Goal: Task Accomplishment & Management: Manage account settings

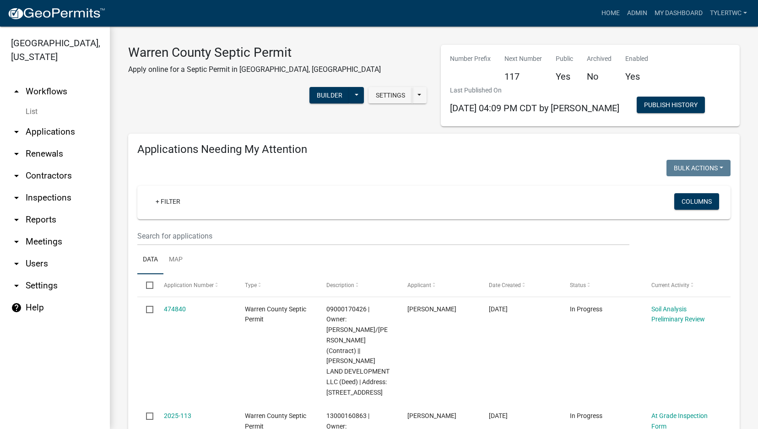
select select "2: 50"
select select "3: 100"
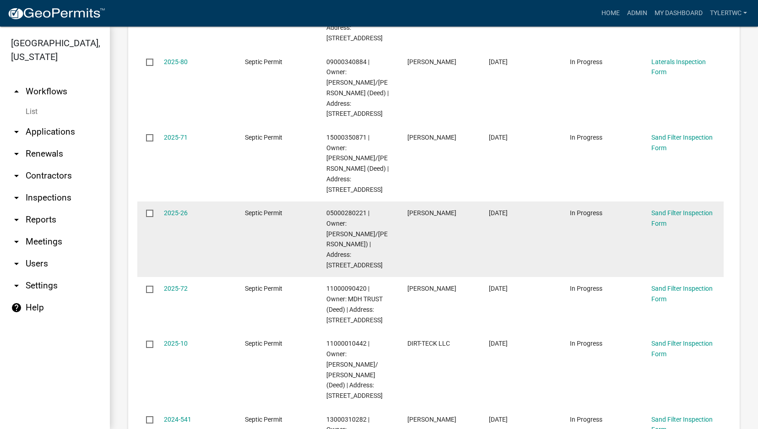
scroll to position [1068, 0]
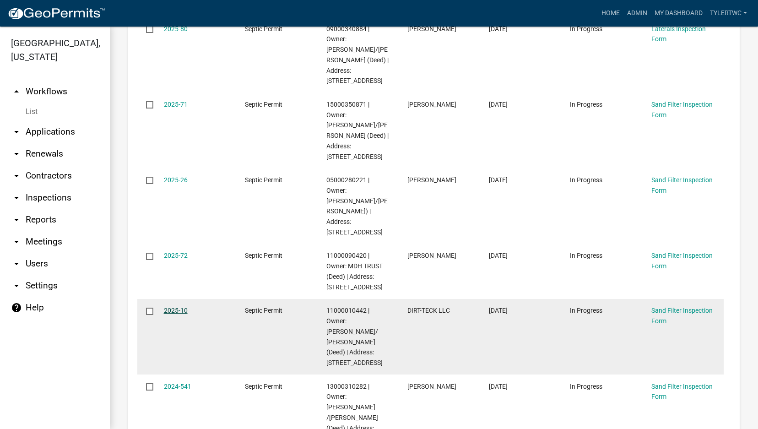
click at [177, 307] on link "2025-10" at bounding box center [176, 310] width 24 height 7
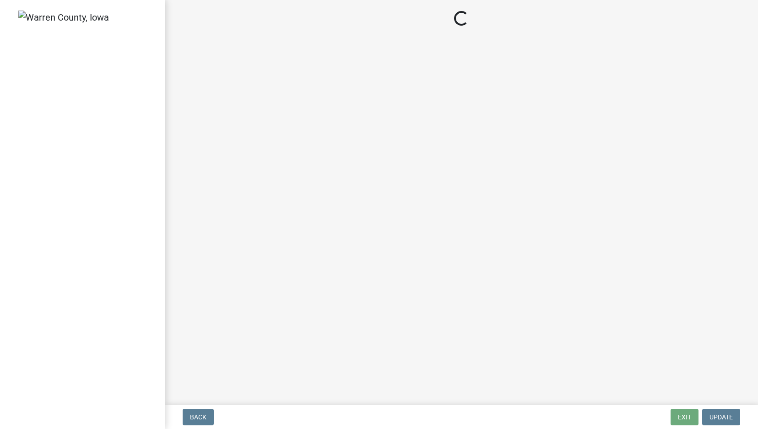
select select "d1e22d4f-68e7-4e9d-8701-604dd084f30f"
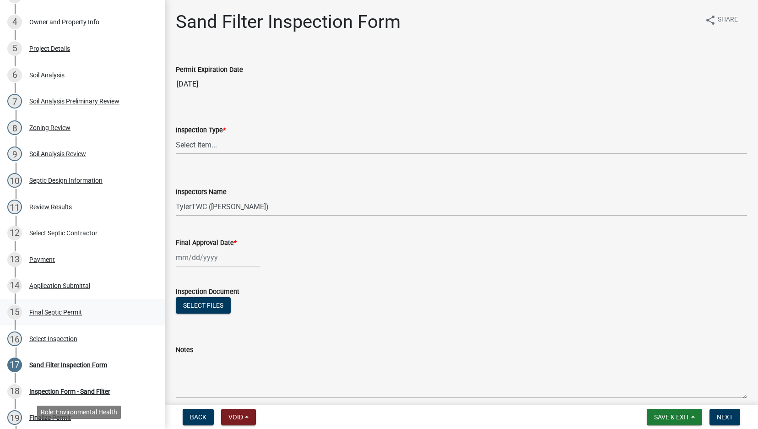
scroll to position [214, 0]
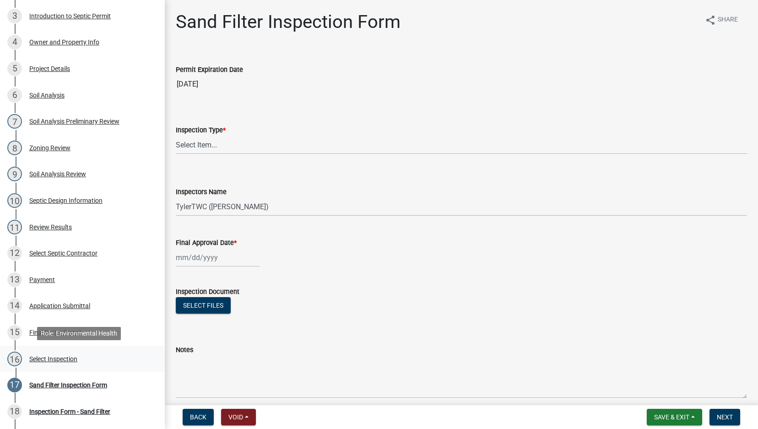
click at [38, 362] on div "Select Inspection" at bounding box center [53, 359] width 48 height 6
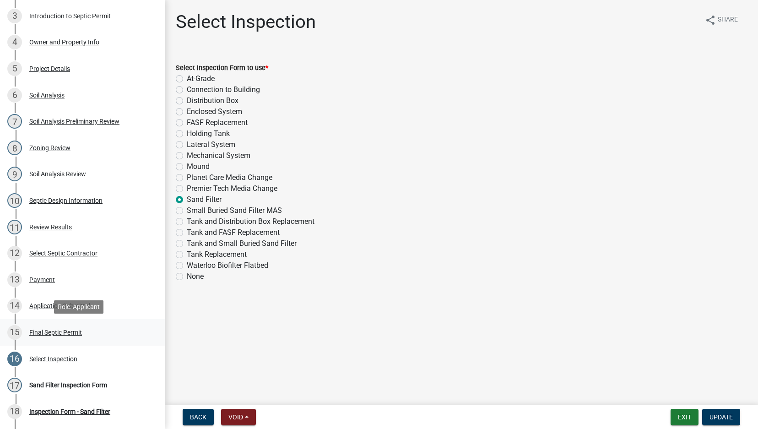
click at [54, 329] on div "Final Septic Permit" at bounding box center [55, 332] width 53 height 6
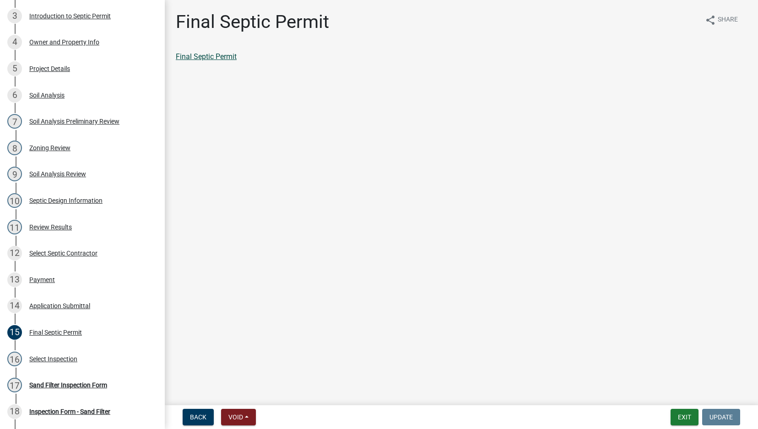
click at [234, 57] on link "Final Septic Permit" at bounding box center [206, 56] width 61 height 9
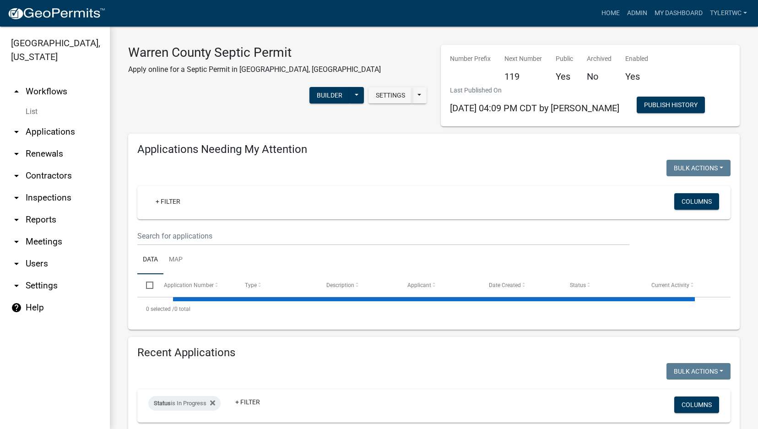
select select "2: 50"
select select "3: 100"
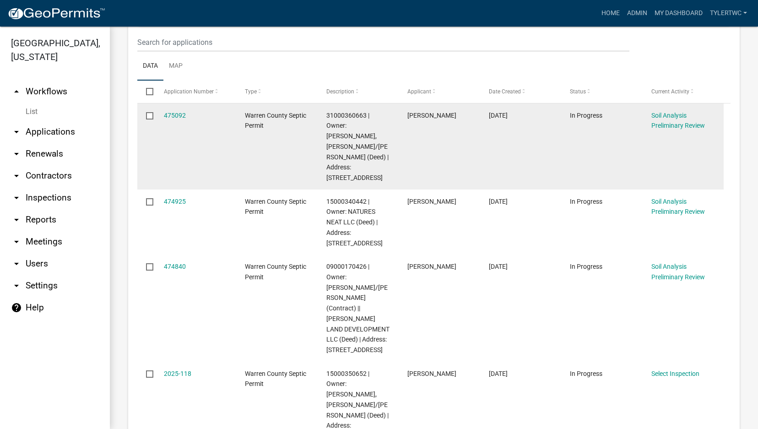
scroll to position [214, 0]
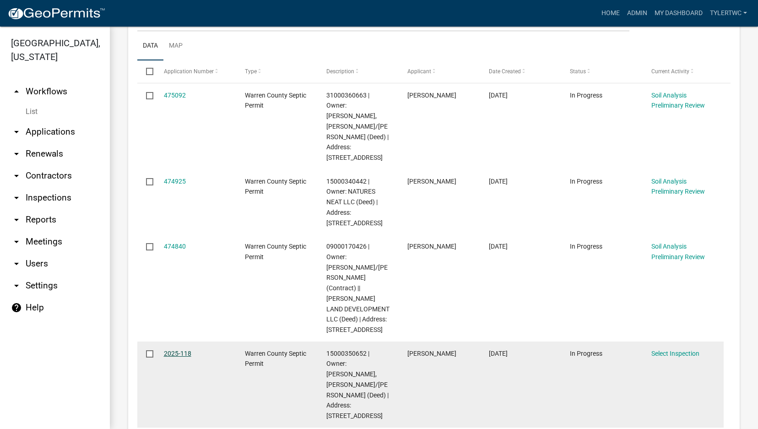
click at [171, 350] on link "2025-118" at bounding box center [177, 353] width 27 height 7
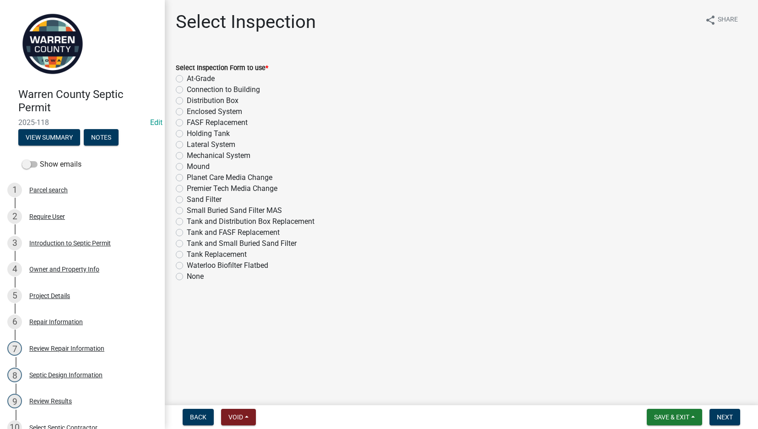
click at [187, 103] on label "Distribution Box" at bounding box center [213, 100] width 52 height 11
click at [187, 101] on input "Distribution Box" at bounding box center [190, 98] width 6 height 6
radio input "true"
click at [735, 415] on button "Next" at bounding box center [724, 417] width 31 height 16
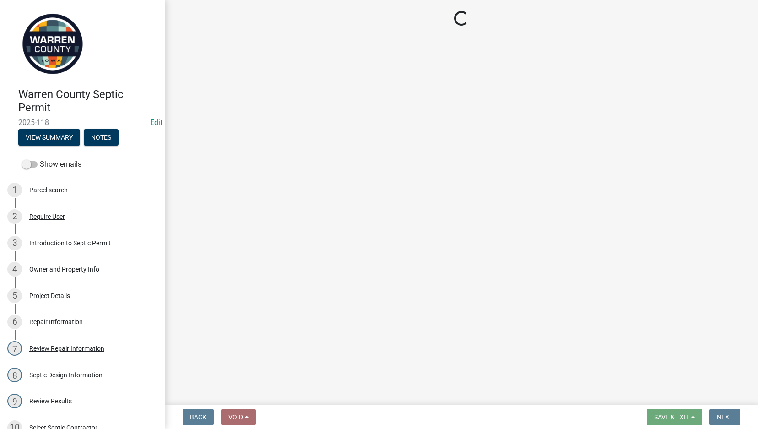
select select "d1e22d4f-68e7-4e9d-8701-604dd084f30f"
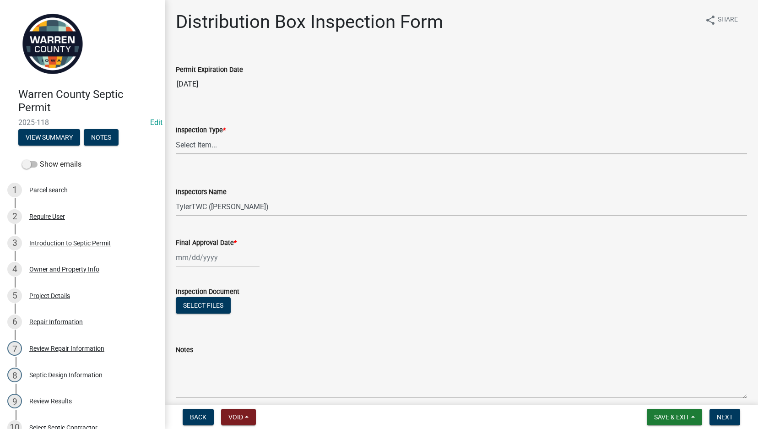
click at [201, 144] on select "Select Item... Distribution Box" at bounding box center [461, 144] width 571 height 19
click at [176, 135] on select "Select Item... Distribution Box" at bounding box center [461, 144] width 571 height 19
select select "b1466268-bb78-44d6-ba23-3d79a56a4944"
click at [213, 256] on div at bounding box center [218, 257] width 84 height 19
select select "9"
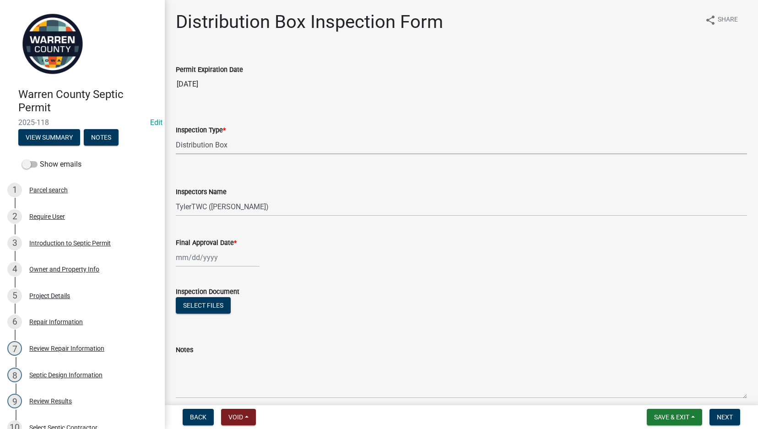
select select "2025"
click at [240, 306] on div "5" at bounding box center [243, 306] width 15 height 15
type input "09/05/2025"
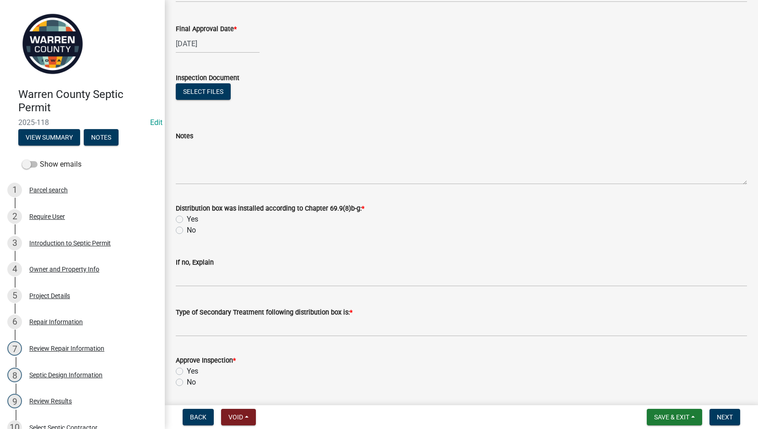
click at [187, 218] on label "Yes" at bounding box center [192, 219] width 11 height 11
click at [187, 218] on input "Yes" at bounding box center [190, 217] width 6 height 6
radio input "true"
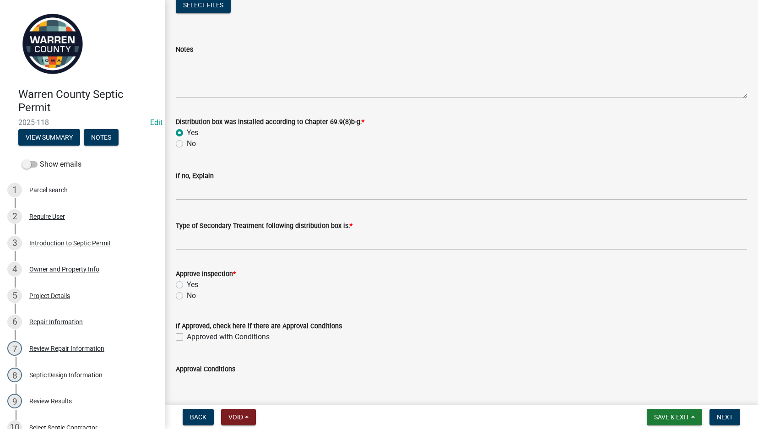
scroll to position [320, 0]
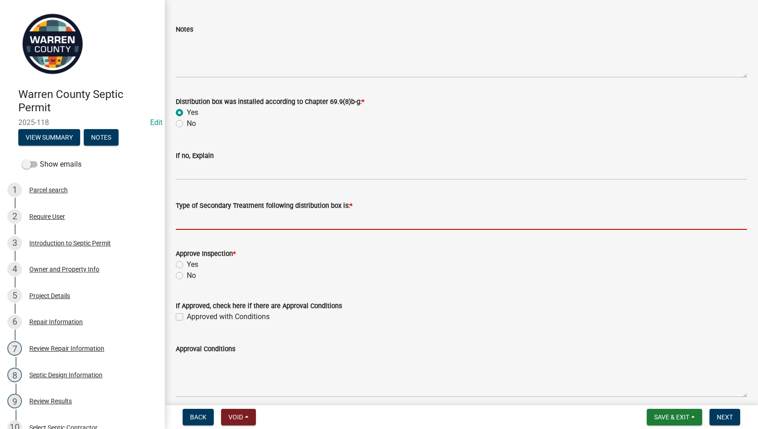
click at [223, 220] on input "Type of Secondary Treatment following distribution box is: *" at bounding box center [461, 220] width 571 height 19
type input "Sand Filter"
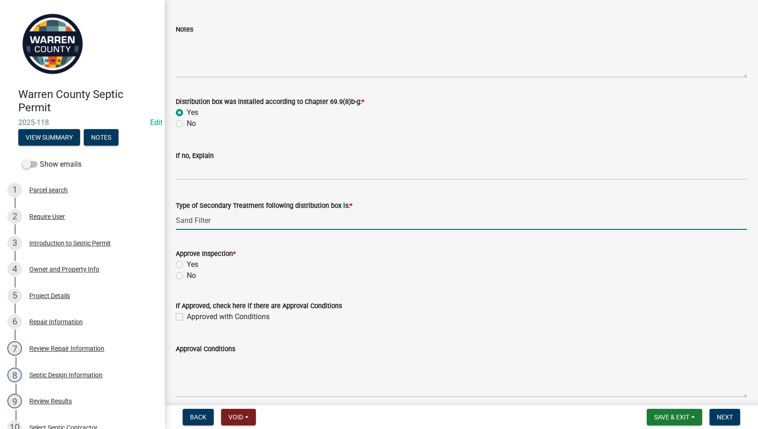
click at [178, 260] on div "Yes" at bounding box center [461, 264] width 571 height 11
click at [187, 263] on label "Yes" at bounding box center [192, 264] width 11 height 11
click at [187, 263] on input "Yes" at bounding box center [190, 262] width 6 height 6
radio input "true"
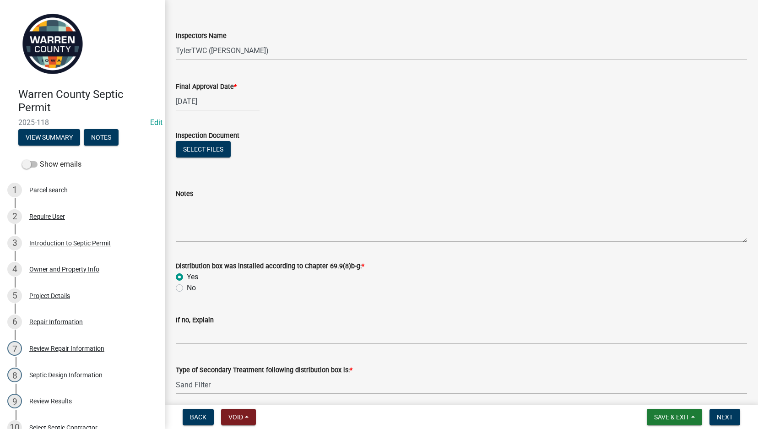
scroll to position [214, 0]
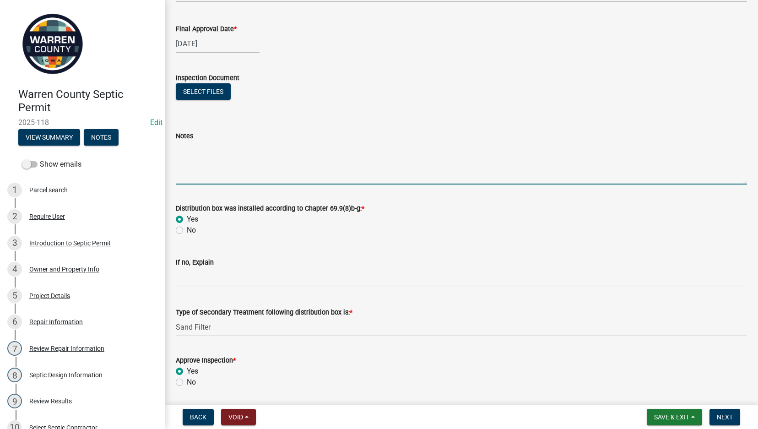
click at [211, 160] on textarea "Notes" at bounding box center [461, 162] width 571 height 43
click at [490, 166] on textarea "Contractor doing the final grade for the new house took off too much dirt on th…" at bounding box center [461, 162] width 571 height 43
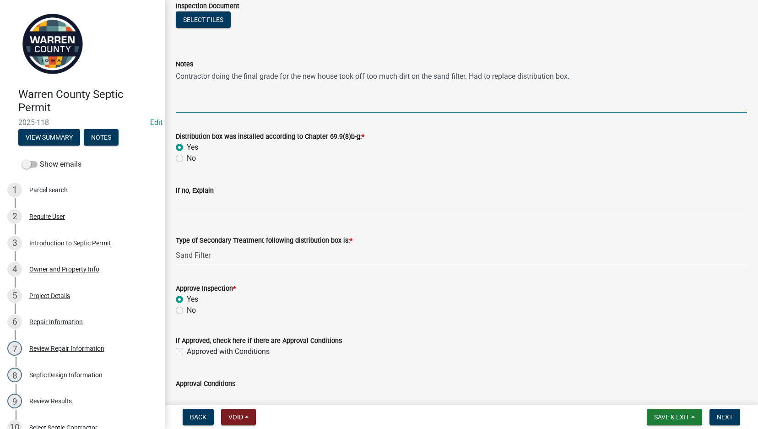
scroll to position [359, 0]
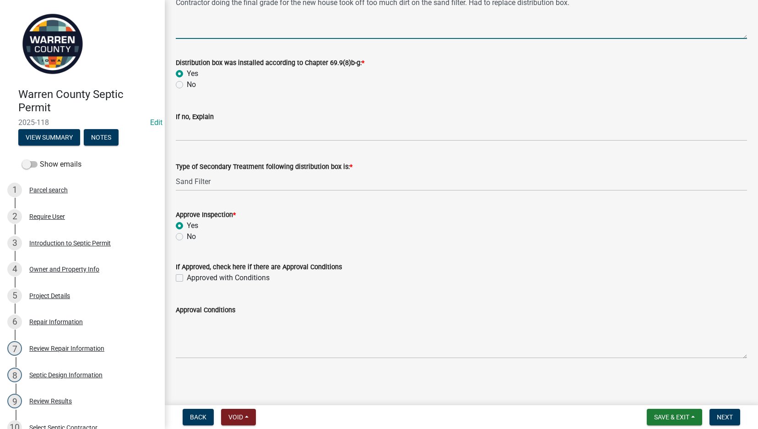
type textarea "Contractor doing the final grade for the new house took off too much dirt on th…"
click at [725, 407] on nav "Back Void Withdraw Lock Expire Void Save & Exit Save Save & Exit Next" at bounding box center [461, 417] width 593 height 24
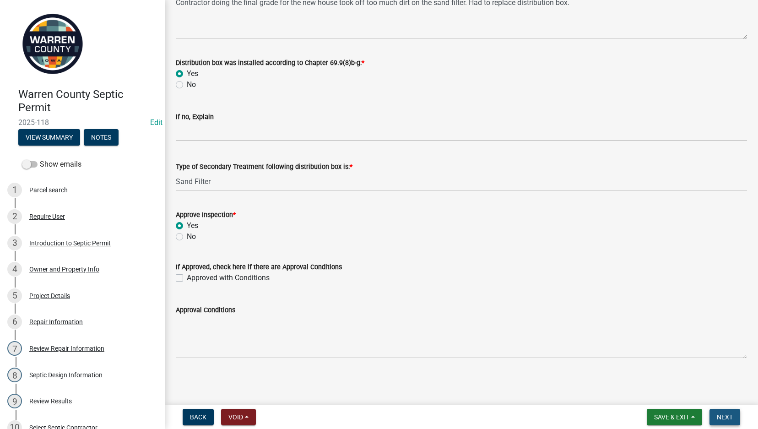
click at [729, 421] on span "Next" at bounding box center [725, 416] width 16 height 7
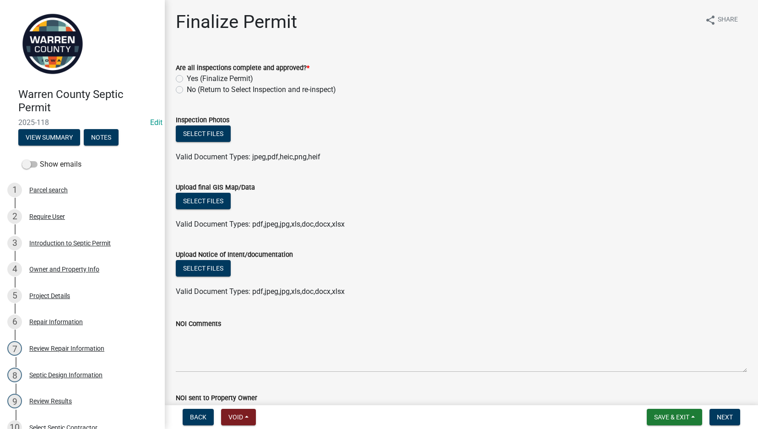
click at [187, 78] on label "Yes (Finalize Permit)" at bounding box center [220, 78] width 66 height 11
click at [187, 78] on input "Yes (Finalize Permit)" at bounding box center [190, 76] width 6 height 6
radio input "true"
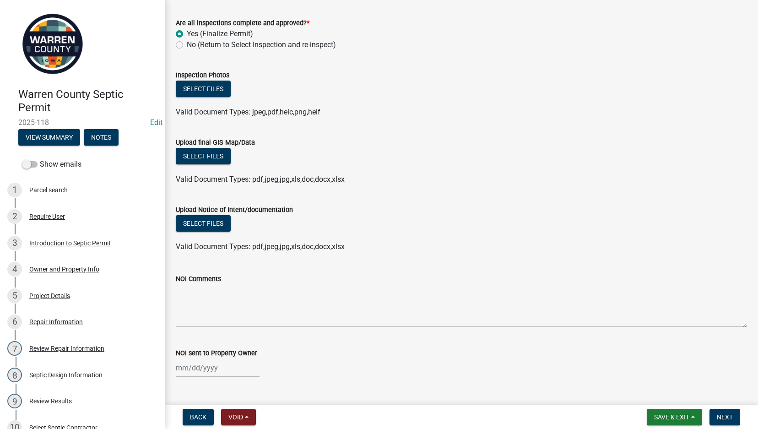
scroll to position [65, 0]
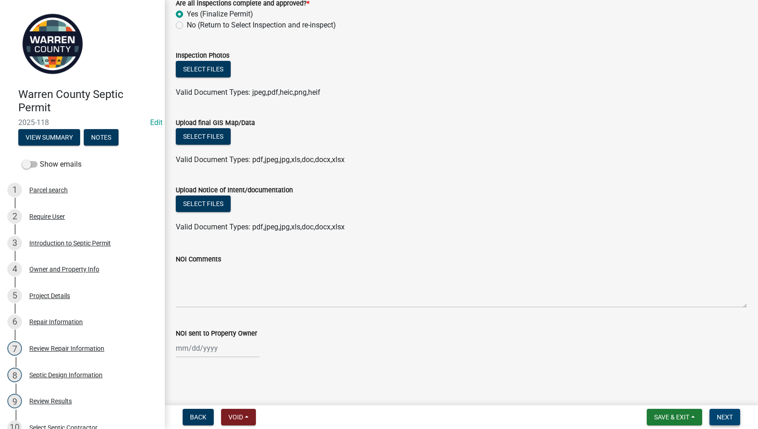
click at [719, 413] on span "Next" at bounding box center [725, 416] width 16 height 7
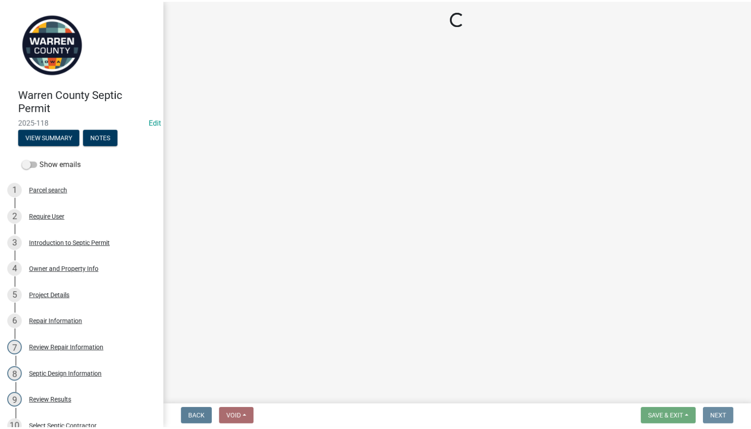
scroll to position [0, 0]
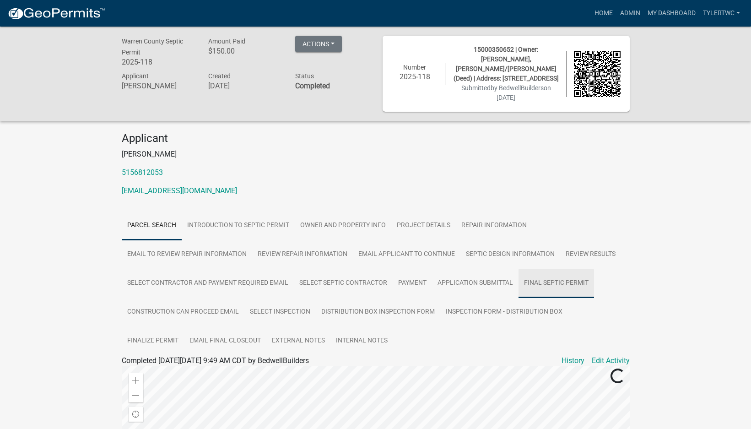
click at [549, 274] on link "Final Septic Permit" at bounding box center [557, 283] width 76 height 29
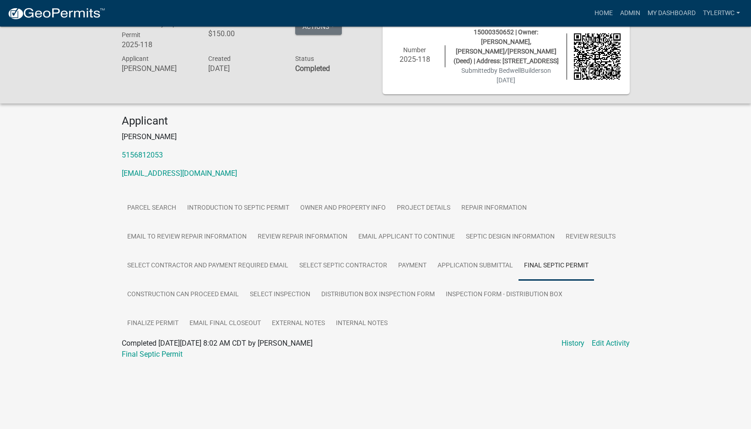
scroll to position [27, 0]
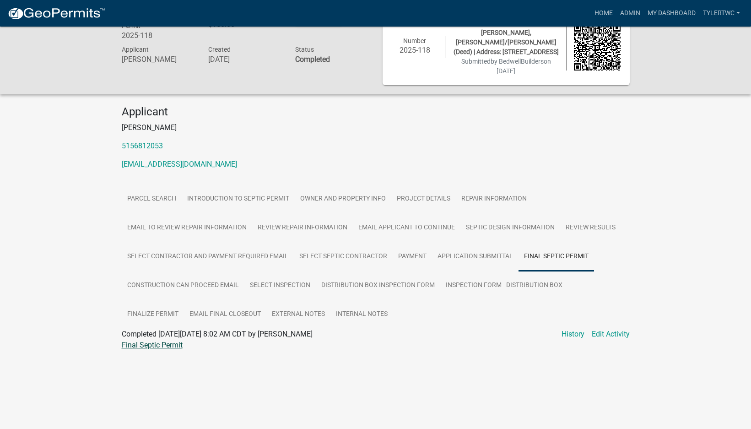
click at [167, 341] on link "Final Septic Permit" at bounding box center [152, 345] width 61 height 9
click at [500, 276] on link "Inspection Form - Distribution Box" at bounding box center [504, 285] width 128 height 29
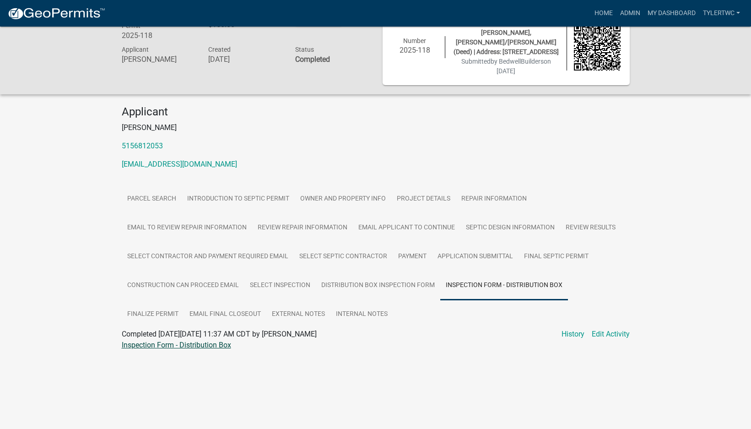
click at [195, 341] on link "Inspection Form - Distribution Box" at bounding box center [176, 345] width 109 height 9
click at [626, 11] on link "Admin" at bounding box center [630, 13] width 27 height 17
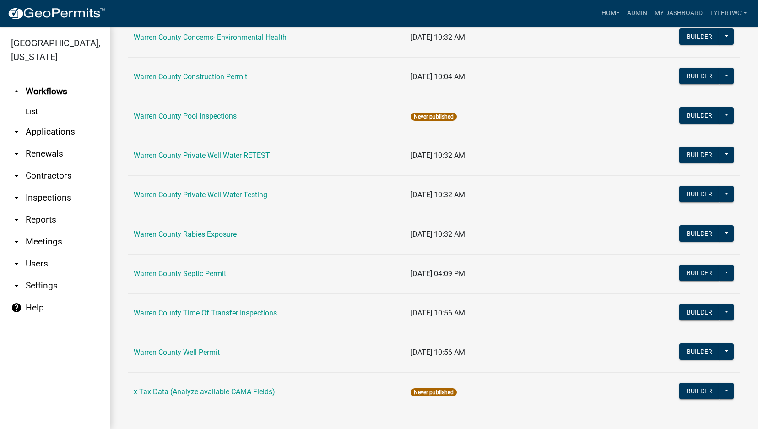
scroll to position [542, 0]
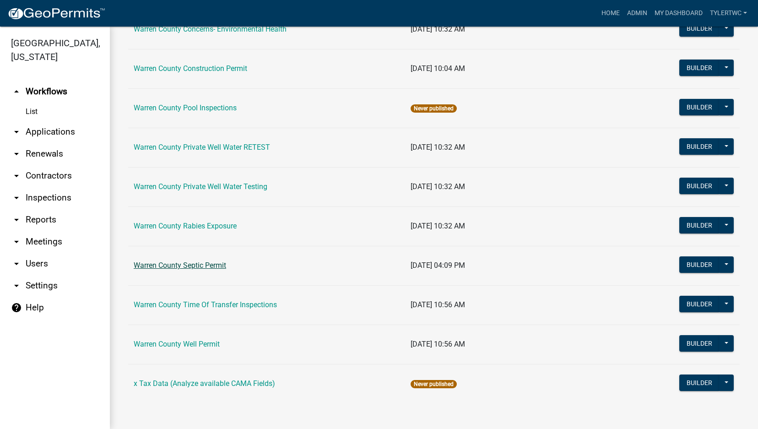
click at [211, 263] on link "Warren County Septic Permit" at bounding box center [180, 265] width 92 height 9
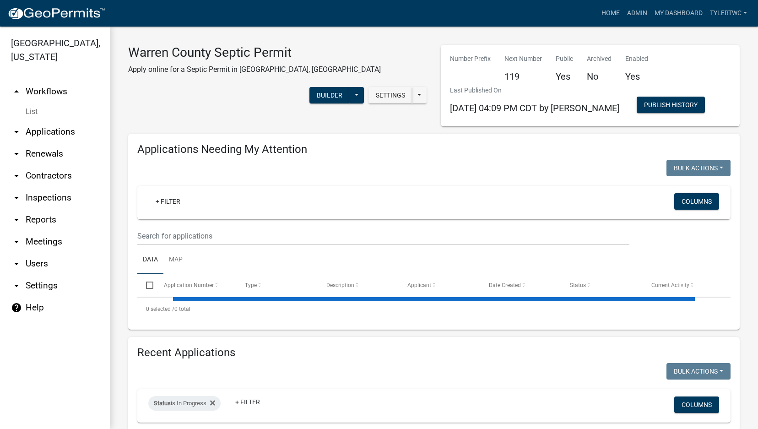
select select "2: 50"
select select "3: 100"
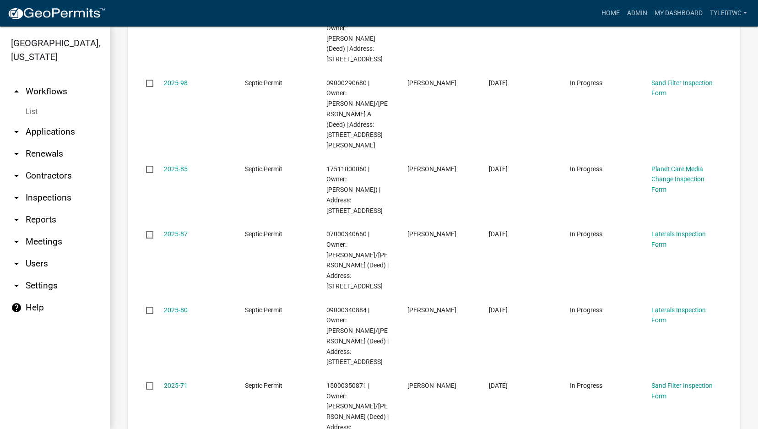
scroll to position [2990, 0]
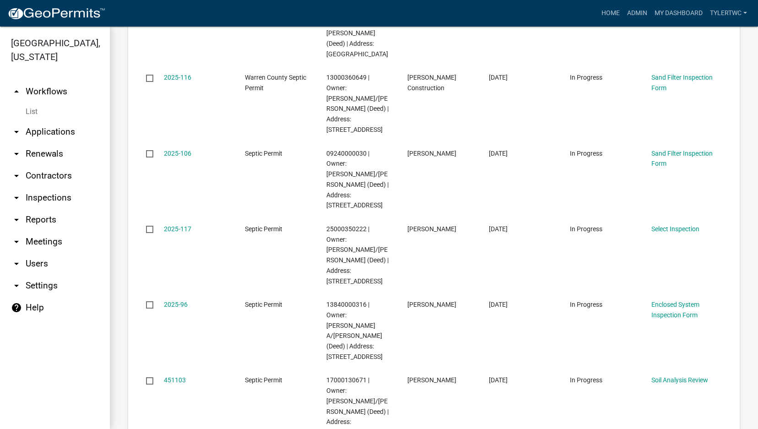
scroll to position [0, 0]
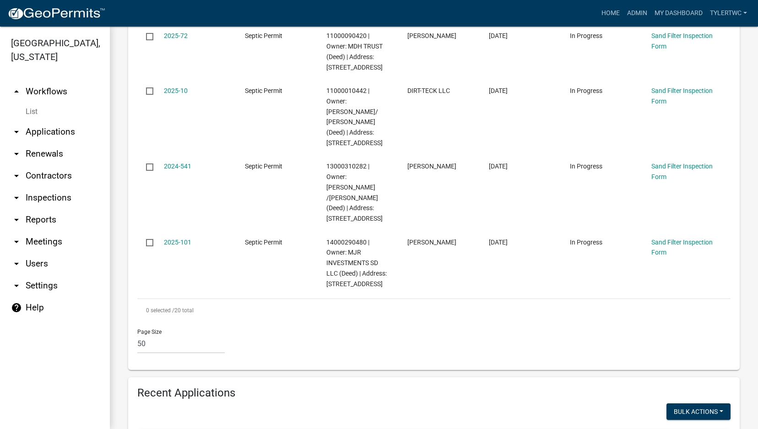
scroll to position [1709, 0]
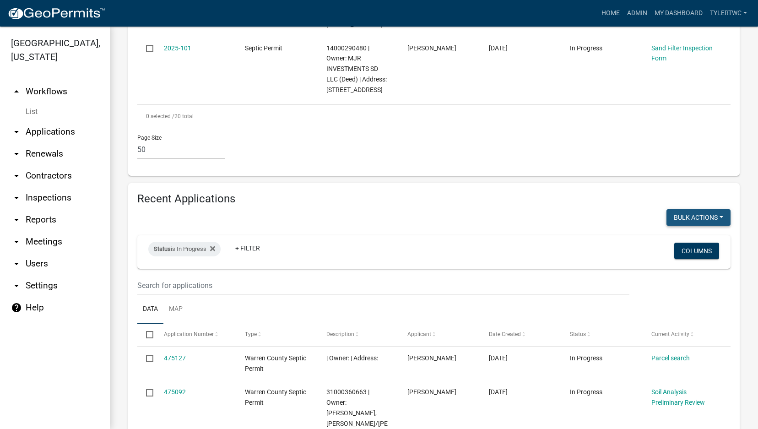
click at [710, 209] on button "Bulk Actions" at bounding box center [698, 217] width 64 height 16
click at [676, 230] on button "Void" at bounding box center [693, 241] width 73 height 22
checkbox input "false"
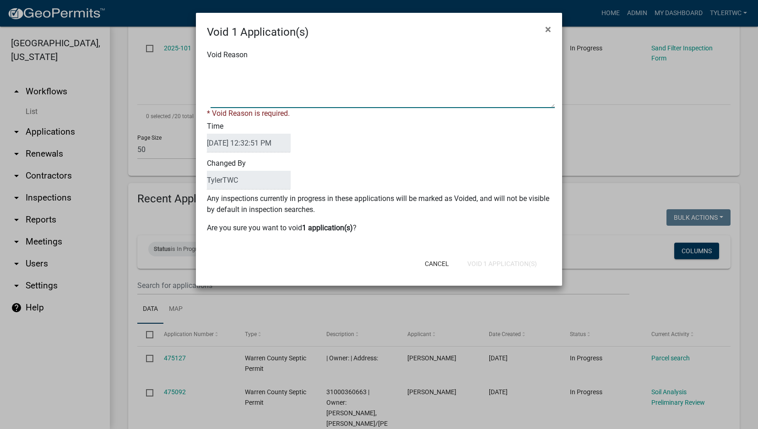
click at [236, 72] on textarea "Void Reason" at bounding box center [383, 85] width 344 height 46
type textarea "Duplicate"
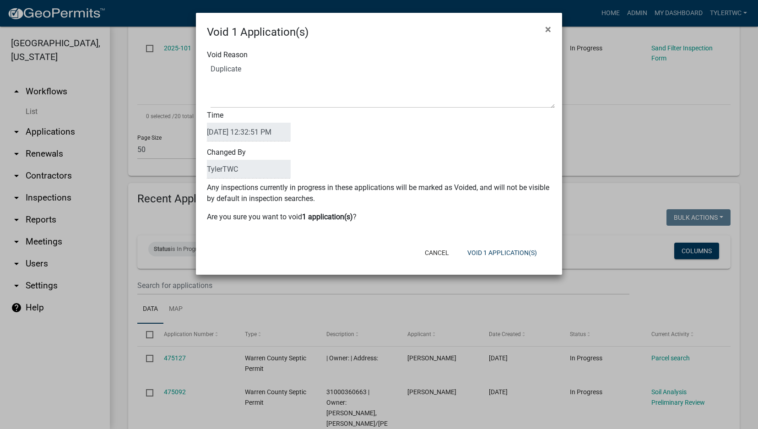
click at [326, 240] on div "Void Reason Time 09/08/2025 12:32:51 PM Changed By TylerTWC Any inspections cur…" at bounding box center [379, 140] width 366 height 200
click at [521, 253] on button "Void 1 Application(s)" at bounding box center [502, 252] width 84 height 16
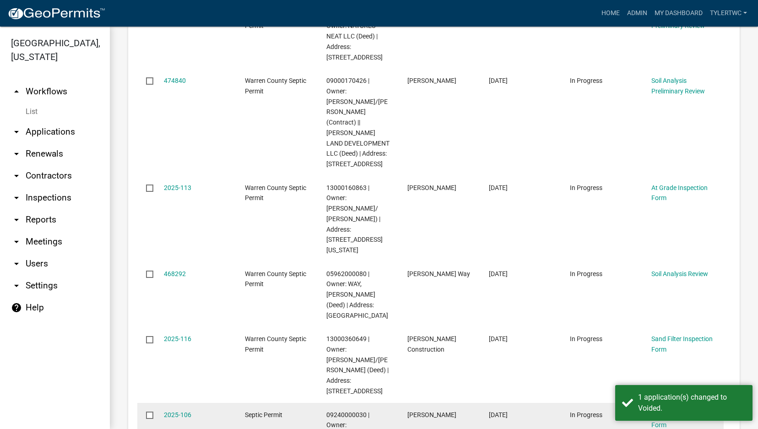
scroll to position [0, 0]
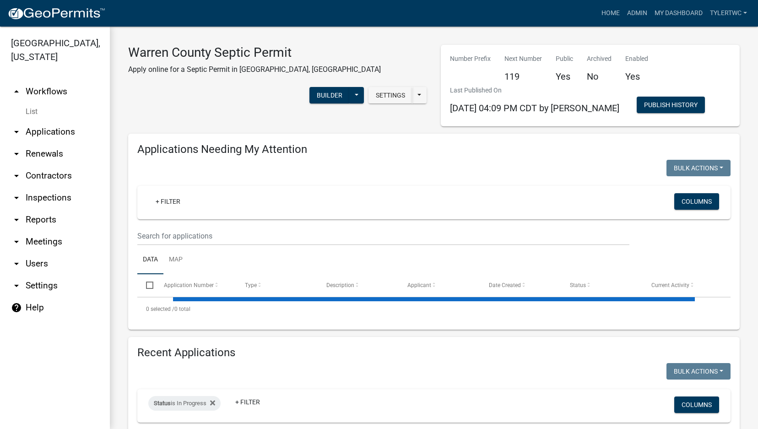
select select "2: 50"
select select "3: 100"
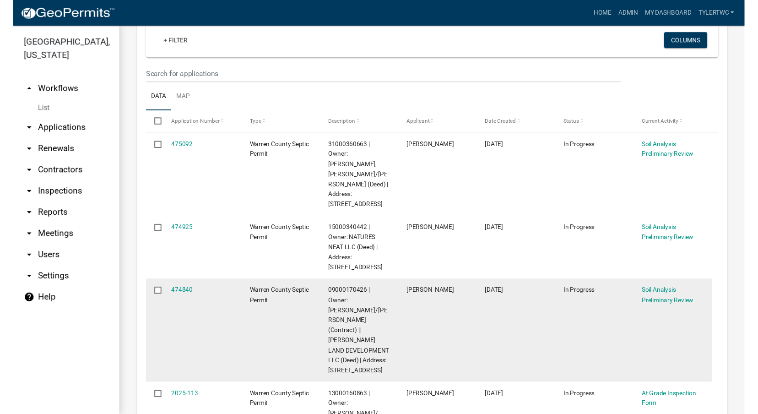
scroll to position [214, 0]
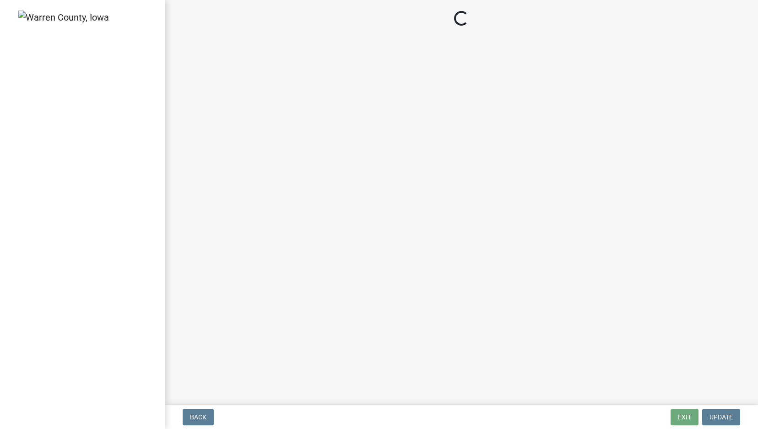
select select "3: 3"
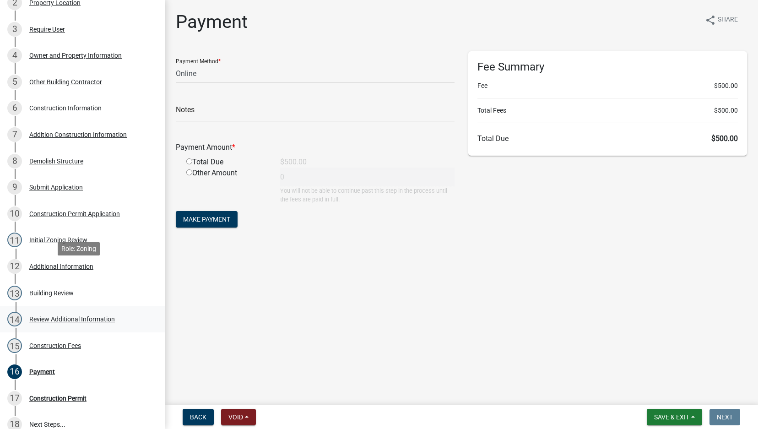
scroll to position [308, 0]
